Goal: Check status

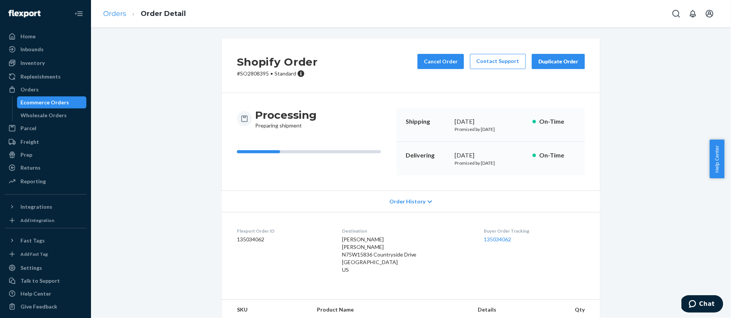
scroll to position [2, 0]
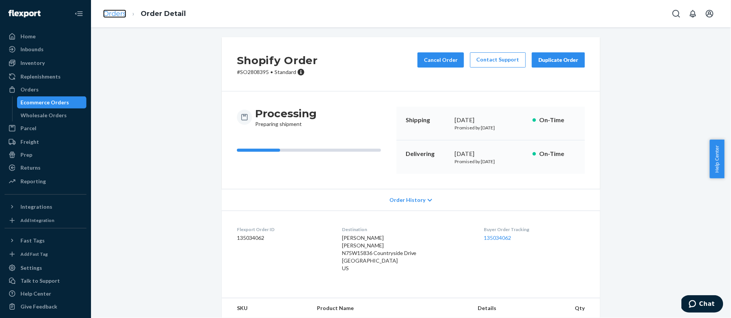
click at [119, 15] on link "Orders" at bounding box center [114, 13] width 23 height 8
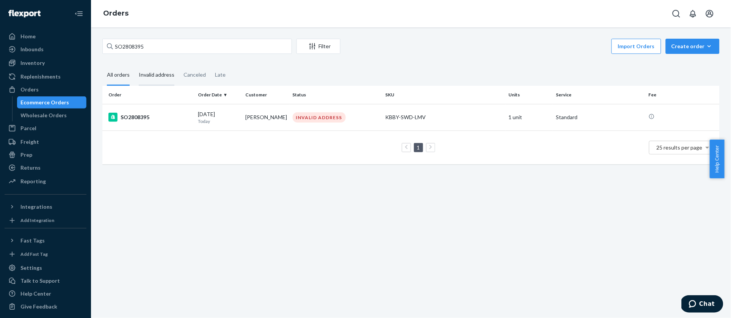
click at [155, 74] on div "Invalid address" at bounding box center [157, 75] width 36 height 21
click at [134, 65] on input "Invalid address" at bounding box center [134, 65] width 0 height 0
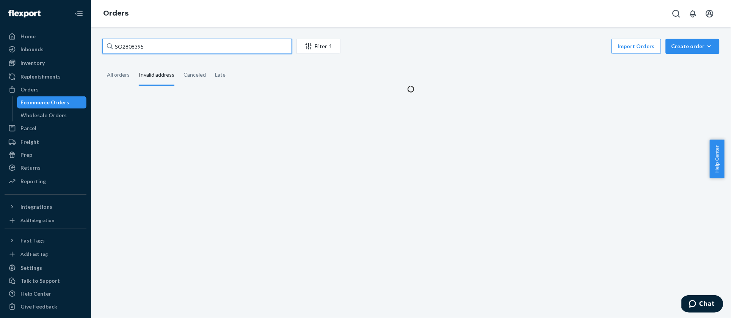
click at [154, 48] on input "SO2808395" at bounding box center [197, 46] width 190 height 15
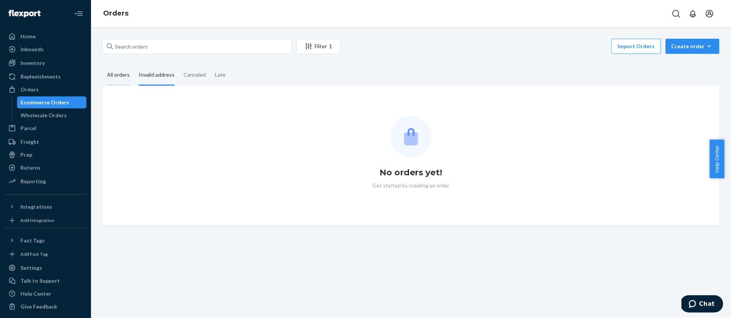
click at [112, 81] on div "All orders" at bounding box center [118, 75] width 23 height 21
click at [102, 65] on input "All orders" at bounding box center [102, 65] width 0 height 0
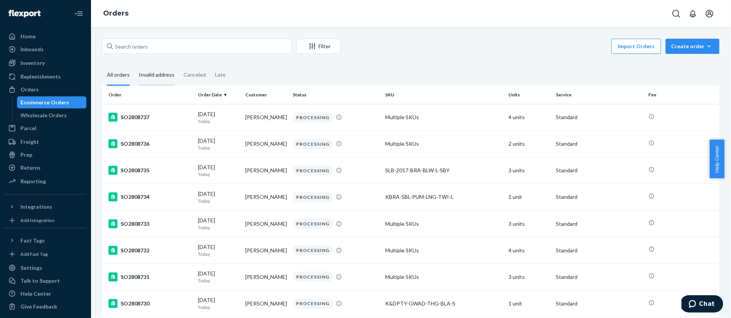
click at [157, 76] on div "Invalid address" at bounding box center [157, 75] width 36 height 21
click at [134, 65] on input "Invalid address" at bounding box center [134, 65] width 0 height 0
